Goal: Task Accomplishment & Management: Use online tool/utility

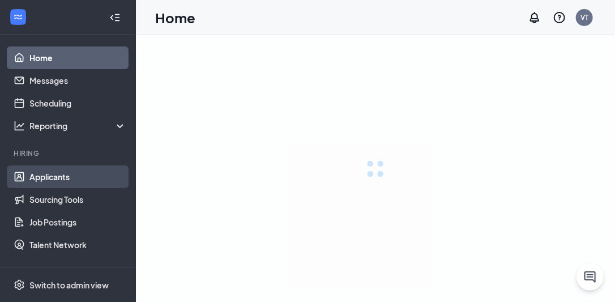
click at [50, 179] on link "Applicants" at bounding box center [77, 176] width 97 height 23
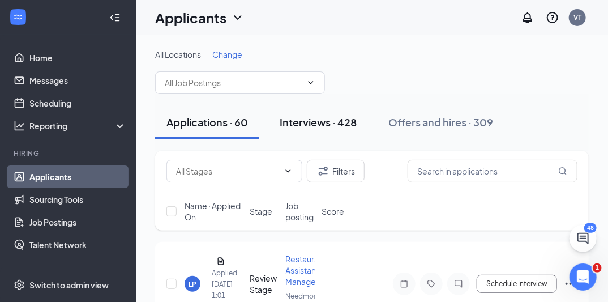
click at [315, 121] on div "Interviews · 428" at bounding box center [318, 122] width 77 height 14
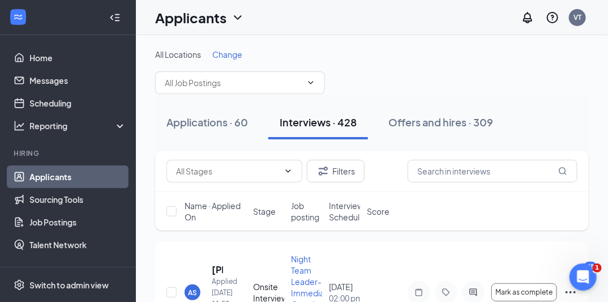
click at [344, 212] on span "Interview Schedule" at bounding box center [347, 211] width 36 height 23
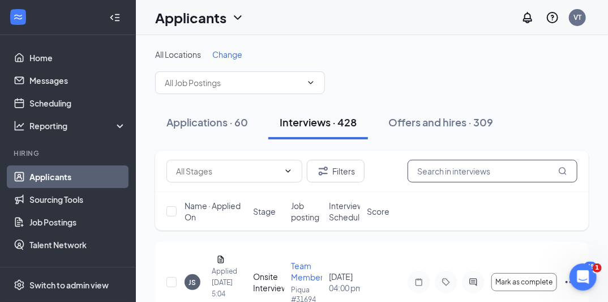
click at [459, 169] on input "text" at bounding box center [493, 171] width 170 height 23
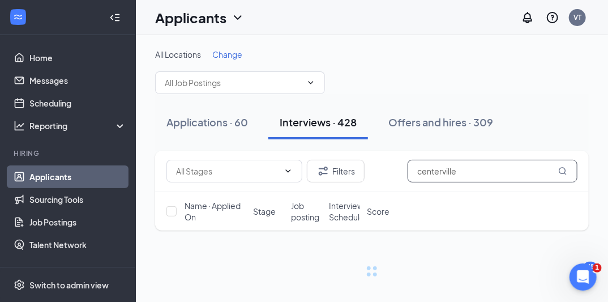
type input "centerville"
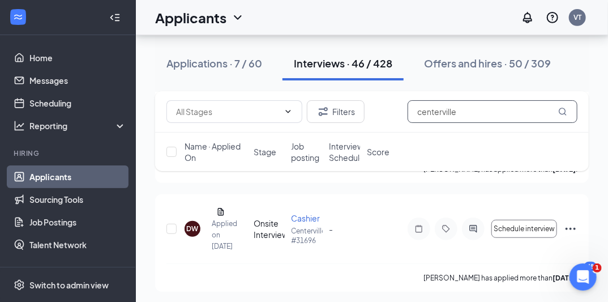
scroll to position [4743, 0]
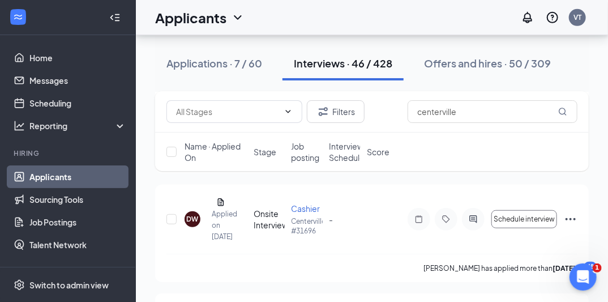
click at [332, 152] on span "Interview Schedule" at bounding box center [348, 151] width 36 height 23
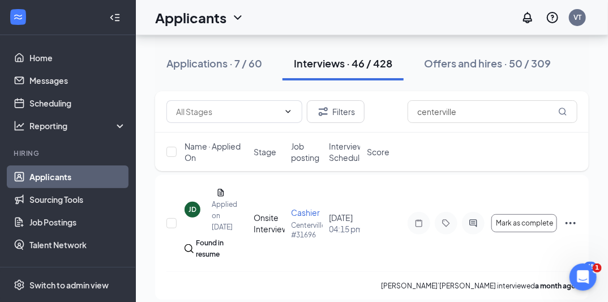
scroll to position [69, 0]
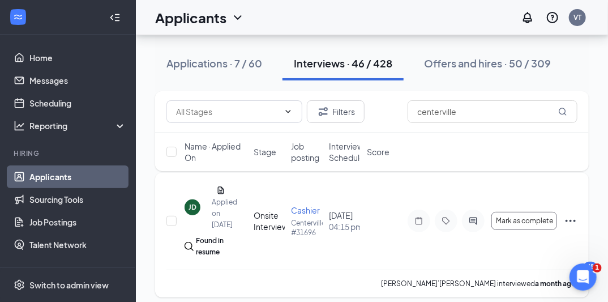
click at [569, 228] on icon "Ellipses" at bounding box center [571, 221] width 14 height 14
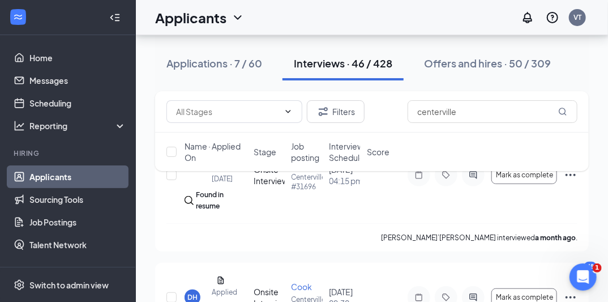
scroll to position [113, 0]
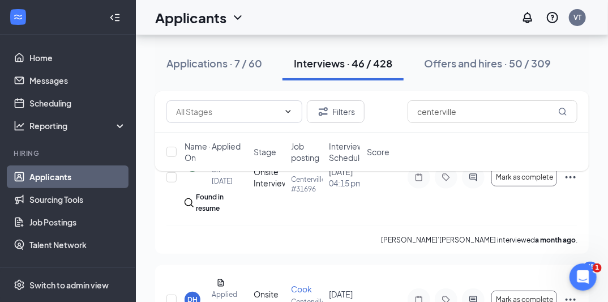
click at [538, 180] on div "Filters centerville Name · Applied On Stage Job posting Interview Schedule Score" at bounding box center [372, 136] width 434 height 91
